Goal: Check status: Check status

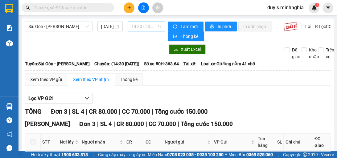
click at [138, 27] on span "14:30 - 50H-363.64" at bounding box center [146, 26] width 30 height 9
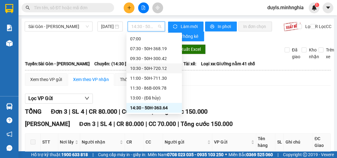
click at [168, 70] on div "10:30 - 50H-720.12" at bounding box center [154, 68] width 48 height 7
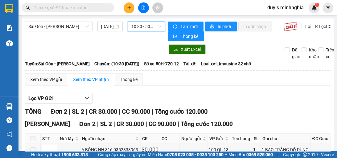
scroll to position [47, 0]
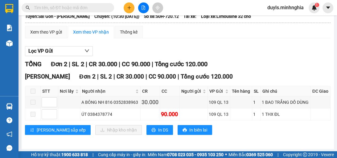
click at [230, 70] on div "TỔNG Đơn 2 | SL 2 | CR 30.000 | CC 90.000 | Tổng cước 120.000 [GEOGRAPHIC_DATA]…" at bounding box center [177, 100] width 305 height 83
click at [251, 67] on div "TỔNG Đơn 2 | SL 2 | CR 30.000 | CC 90.000 | Tổng cước 120.000" at bounding box center [177, 64] width 305 height 10
click at [167, 39] on div "Xem theo VP gửi Xem theo VP nhận Thống kê Lọc VP Gửi TỔNG Đơn 2 | SL 2 | CR 30…" at bounding box center [177, 84] width 305 height 117
click at [241, 65] on div "TỔNG Đơn 2 | SL 2 | CR 30.000 | CC 90.000 | Tổng cước 120.000" at bounding box center [177, 64] width 305 height 10
click at [241, 64] on div "TỔNG Đơn 2 | SL 2 | CR 30.000 | CC 90.000 | Tổng cước 120.000" at bounding box center [177, 64] width 305 height 10
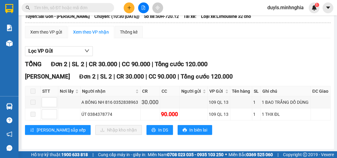
click at [248, 63] on div "TỔNG Đơn 2 | SL 2 | CR 30.000 | CC 90.000 | Tổng cước 120.000" at bounding box center [177, 64] width 305 height 10
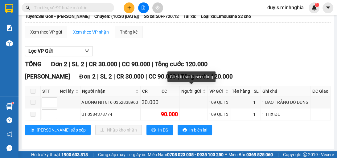
scroll to position [0, 0]
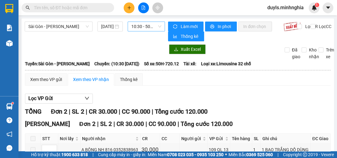
click at [155, 27] on span "10:30 - 50H-720.12" at bounding box center [146, 26] width 30 height 9
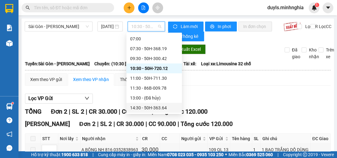
click at [169, 106] on div "14:30 - 50H-363.64" at bounding box center [154, 107] width 48 height 7
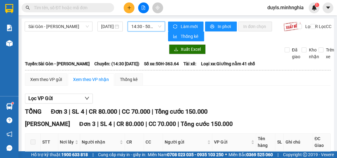
click at [154, 25] on span "14:30 - 50H-363.64" at bounding box center [146, 26] width 30 height 9
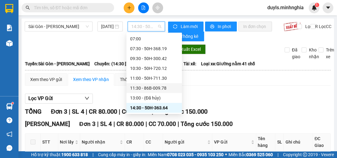
scroll to position [35, 0]
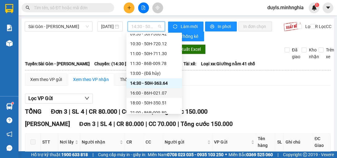
click at [166, 92] on div "16:00 - 86H-021.07" at bounding box center [154, 93] width 48 height 7
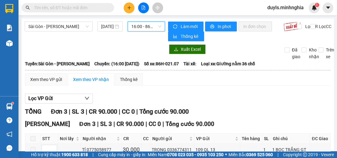
click at [260, 43] on div "[GEOGRAPHIC_DATA] - Phan Rí [DATE] 16:00 16:00 - 86H-021.07 Làm mới In phơi In …" at bounding box center [178, 113] width 312 height 190
